Goal: Task Accomplishment & Management: Complete application form

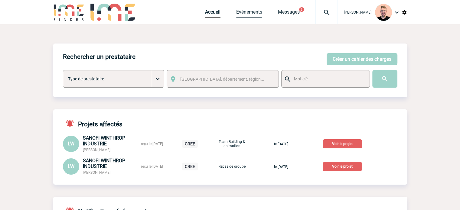
click at [249, 15] on link "Evénements" at bounding box center [249, 13] width 26 height 8
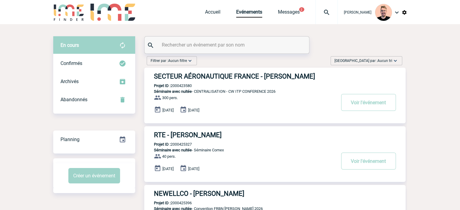
click at [374, 58] on span "Trier par : Aucun tri" at bounding box center [364, 61] width 58 height 6
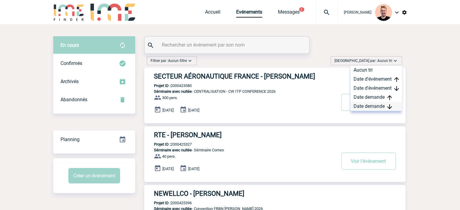
click at [369, 105] on div "Date demande" at bounding box center [376, 106] width 51 height 9
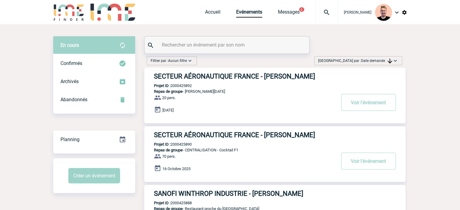
click at [242, 76] on h3 "SECTEUR AÉRONAUTIQUE FRANCE - Jennifer REBEYROL" at bounding box center [245, 77] width 182 height 8
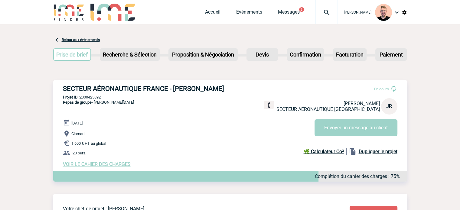
click at [96, 96] on p "Projet ID : 2000425892" at bounding box center [230, 97] width 354 height 5
copy p "2000425892"
click at [228, 15] on span "Accueil" at bounding box center [220, 12] width 31 height 6
drag, startPoint x: 235, startPoint y: 12, endPoint x: 286, endPoint y: 41, distance: 58.9
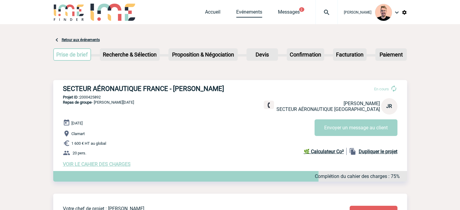
click at [236, 12] on link "Evénements" at bounding box center [249, 13] width 26 height 8
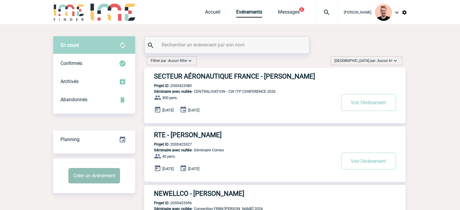
click at [84, 176] on button "Créer un événement" at bounding box center [94, 175] width 52 height 15
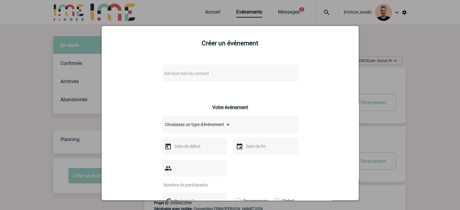
click at [174, 74] on span "Adresse mail du contact" at bounding box center [186, 73] width 45 height 5
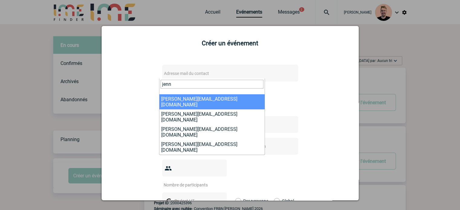
click at [185, 83] on input "jenn" at bounding box center [212, 84] width 103 height 9
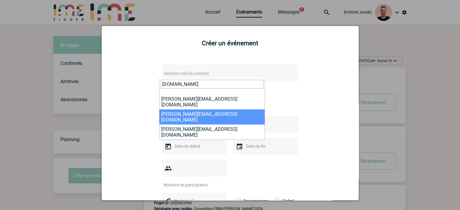
type input "jennifer.re"
select select "126889"
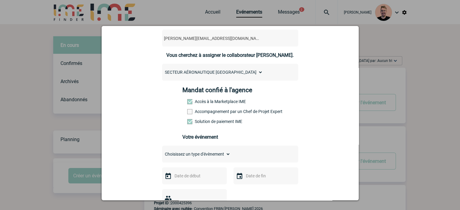
scroll to position [91, 0]
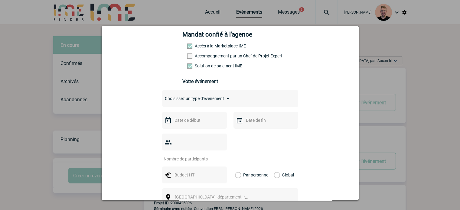
click at [194, 100] on select "Choisissez un type d'évènement Séminaire avec nuitée Séminaire sans nuitée Repa…" at bounding box center [196, 98] width 68 height 8
select select "3"
click at [162, 96] on select "Choisissez un type d'évènement Séminaire avec nuitée Séminaire sans nuitée Repa…" at bounding box center [196, 98] width 68 height 8
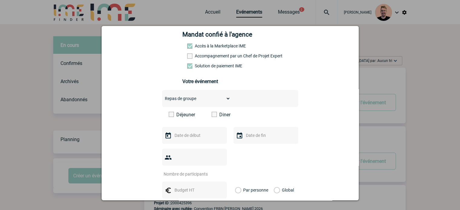
click at [182, 117] on label "Déjeuner" at bounding box center [186, 115] width 35 height 6
click at [0, 0] on input "Déjeuner" at bounding box center [0, 0] width 0 height 0
click at [183, 140] on input "text" at bounding box center [194, 136] width 42 height 8
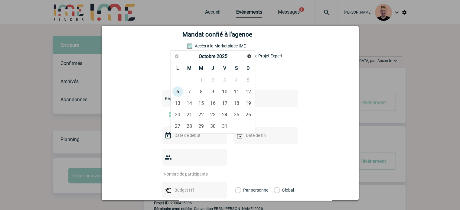
click at [245, 57] on div "Précédent Suivant Octobre 2025" at bounding box center [213, 56] width 82 height 11
click at [247, 55] on span "Suivant" at bounding box center [249, 56] width 5 height 5
click at [178, 80] on link "1" at bounding box center [177, 80] width 11 height 11
type input "01-12-2025"
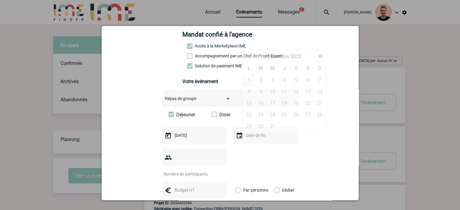
click at [255, 136] on input "text" at bounding box center [266, 136] width 42 height 8
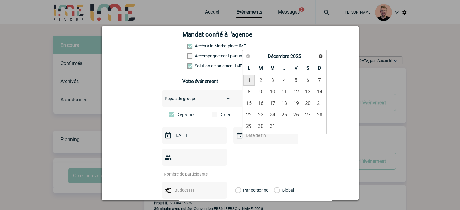
click at [248, 78] on link "1" at bounding box center [249, 80] width 11 height 11
type input "01-12-2025"
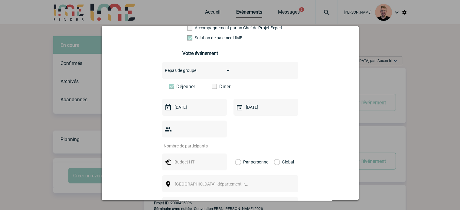
scroll to position [151, 0]
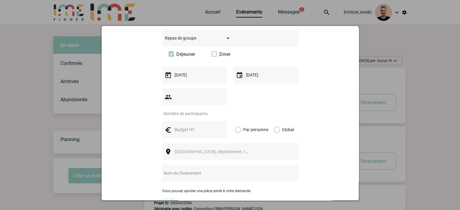
click at [191, 110] on input "number" at bounding box center [190, 114] width 57 height 8
type input "80"
click at [182, 126] on input "text" at bounding box center [194, 130] width 42 height 8
click at [176, 126] on input "text" at bounding box center [194, 130] width 42 height 8
type input "4000"
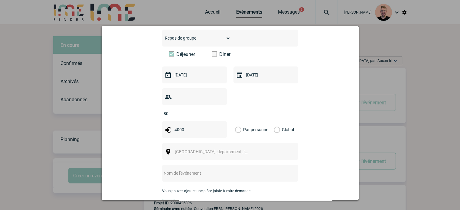
click at [275, 121] on label "Global" at bounding box center [276, 129] width 4 height 17
click at [0, 0] on input "Global" at bounding box center [0, 0] width 0 height 0
click at [186, 150] on span "Ville, département, région..." at bounding box center [217, 152] width 84 height 5
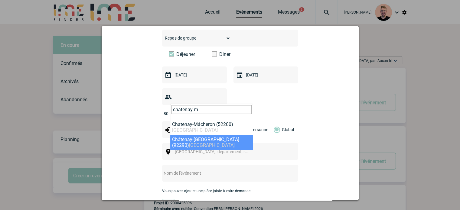
type input "chatenay-m"
select select "32"
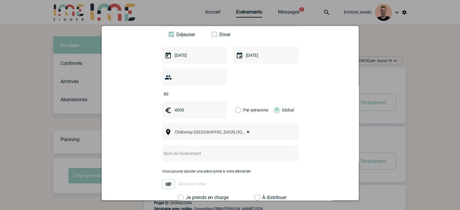
scroll to position [182, 0]
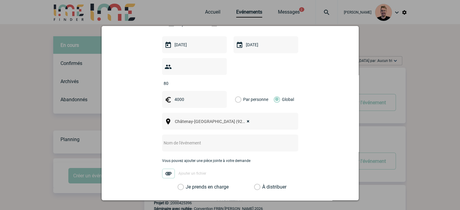
click at [192, 139] on input "text" at bounding box center [222, 143] width 120 height 8
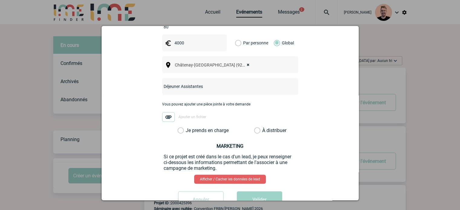
scroll to position [242, 0]
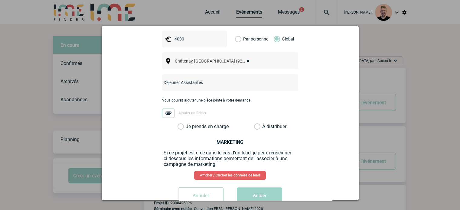
type input "Déjeuner Assistantes"
click at [188, 124] on label "Je prends en charge" at bounding box center [183, 127] width 10 height 6
click at [0, 0] on input "Je prends en charge" at bounding box center [0, 0] width 0 height 0
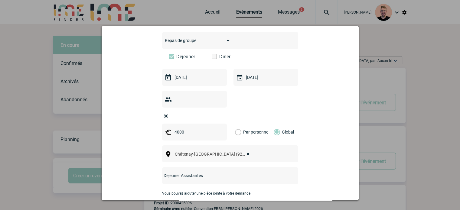
scroll to position [251, 0]
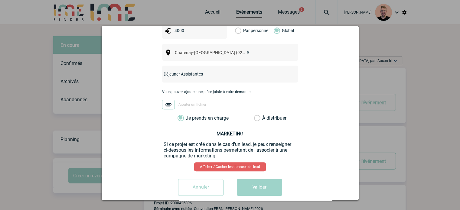
click at [247, 187] on div "Annuler Valider" at bounding box center [230, 189] width 242 height 21
click at [249, 179] on button "Valider" at bounding box center [259, 187] width 45 height 17
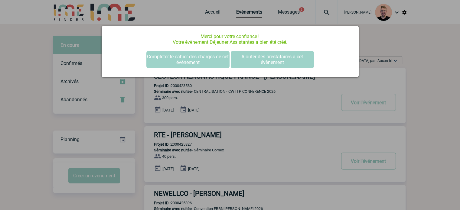
scroll to position [0, 0]
click at [171, 59] on button "Compléter le cahier des charges de cet événement" at bounding box center [187, 59] width 83 height 17
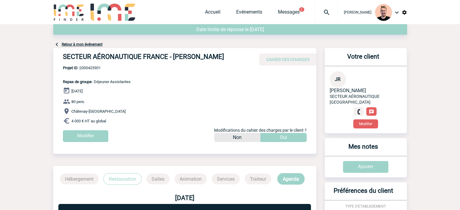
click at [222, 54] on h4 "SECTEUR AÉRONAUTIQUE FRANCE - [PERSON_NAME]" at bounding box center [154, 58] width 182 height 10
drag, startPoint x: 230, startPoint y: 58, endPoint x: 59, endPoint y: 64, distance: 170.8
click at [59, 64] on div "SECTEUR AÉRONAUTIQUE FRANCE - [PERSON_NAME] CAHIER DES CHARGES" at bounding box center [184, 57] width 263 height 18
copy h4 "SECTEUR AÉRONAUTIQUE FRANCE - [PERSON_NAME]"
click at [86, 69] on span "Projet ID : 2000425901" at bounding box center [97, 68] width 68 height 5
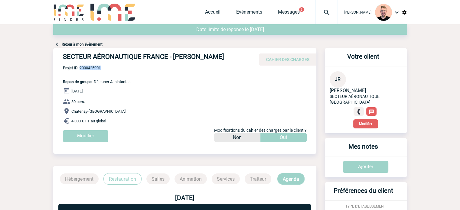
click at [86, 69] on span "Projet ID : 2000425901" at bounding box center [97, 68] width 68 height 5
copy span "2000425901"
click at [94, 69] on span "Projet ID : 2000425901" at bounding box center [97, 68] width 68 height 5
click at [90, 68] on span "Projet ID : 2000425901" at bounding box center [97, 68] width 68 height 5
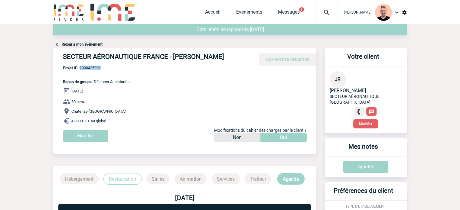
copy span "2000425901"
click at [88, 74] on p "Projet ID : 2000425901 Repas de groupe - Déjeuner Assistantes" at bounding box center [91, 75] width 77 height 18
click at [91, 68] on span "Projet ID : 2000425901" at bounding box center [97, 68] width 68 height 5
copy span "2000425901"
